Goal: Information Seeking & Learning: Find specific page/section

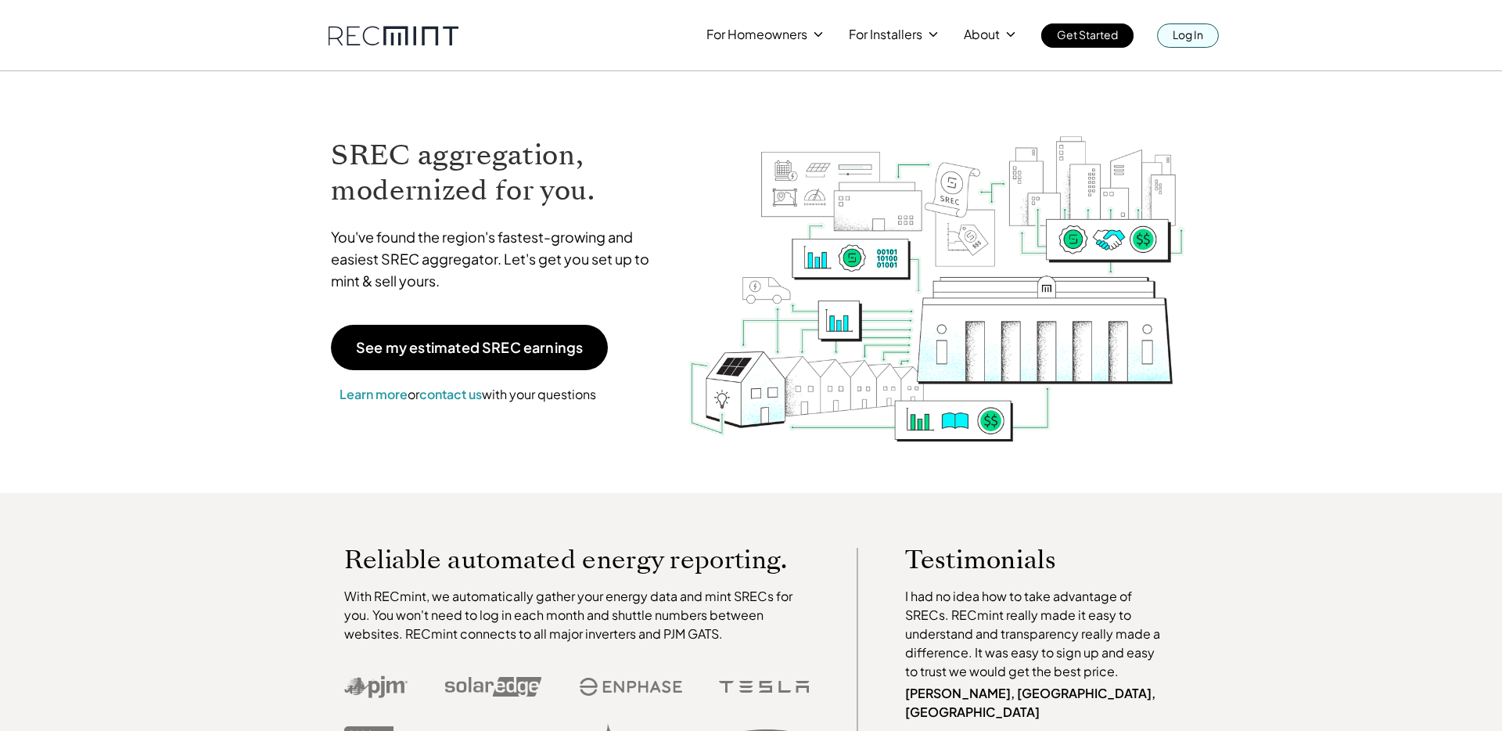
click at [1207, 31] on link "Log In" at bounding box center [1188, 35] width 62 height 24
click at [891, 101] on p "SREC pricing" at bounding box center [889, 97] width 73 height 16
